Goal: Transaction & Acquisition: Subscribe to service/newsletter

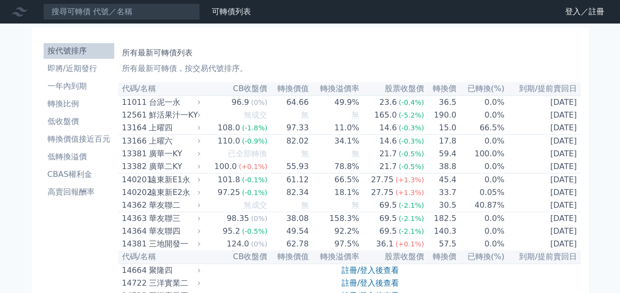
scroll to position [147, 0]
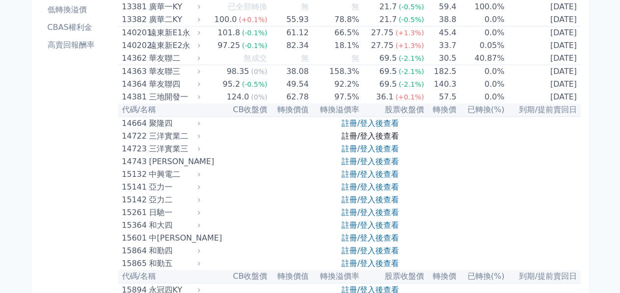
click at [357, 141] on link "註冊/登入後查看" at bounding box center [370, 135] width 57 height 9
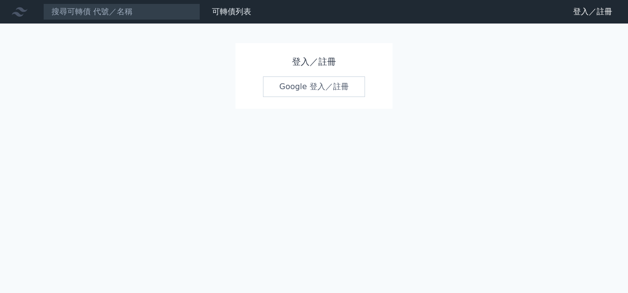
click at [332, 77] on link "Google 登入／註冊" at bounding box center [314, 86] width 102 height 21
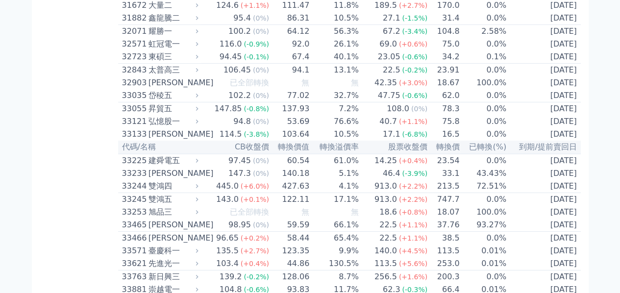
scroll to position [1716, 0]
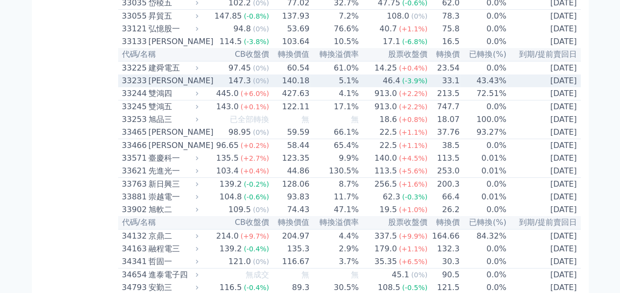
click at [355, 87] on td "5.1%" at bounding box center [334, 81] width 49 height 13
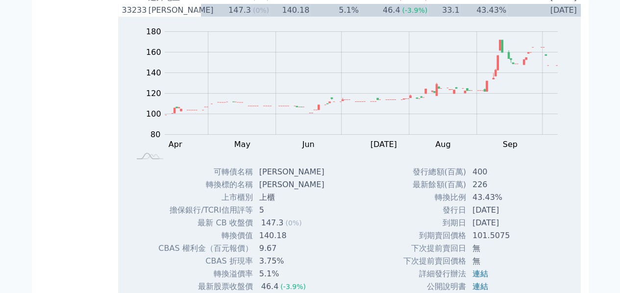
scroll to position [1863, 0]
